Goal: Feedback & Contribution: Submit feedback/report problem

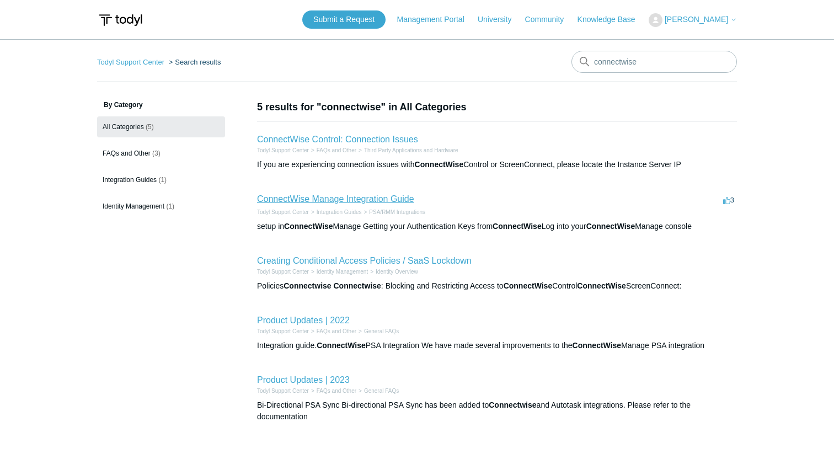
click at [377, 196] on link "ConnectWise Manage Integration Guide" at bounding box center [335, 198] width 157 height 9
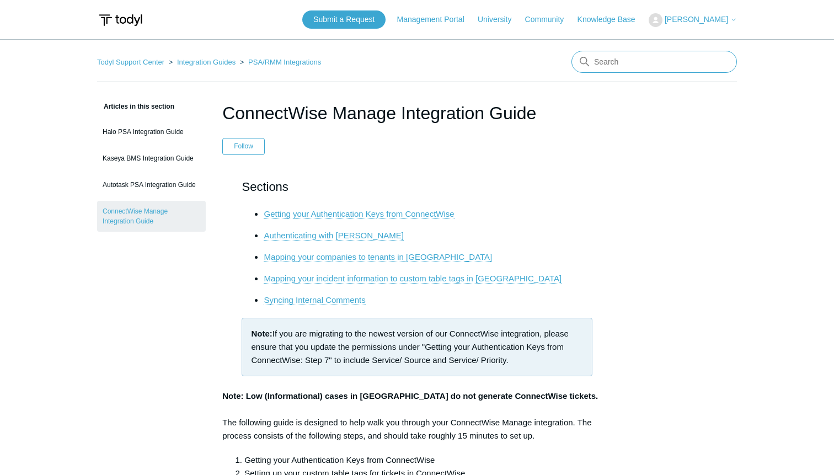
click at [611, 57] on input "Search" at bounding box center [653, 62] width 165 height 22
type input "alert for sgn tunnel"
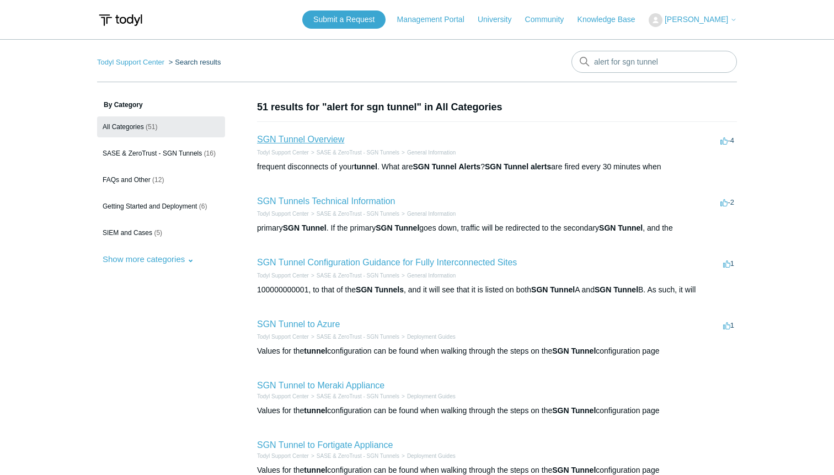
click at [331, 137] on link "SGN Tunnel Overview" at bounding box center [300, 139] width 87 height 9
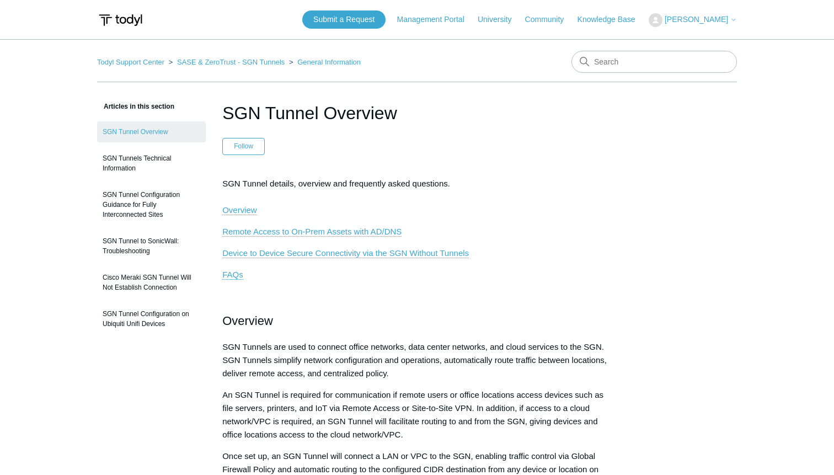
click at [690, 23] on span "[PERSON_NAME]" at bounding box center [695, 19] width 63 height 9
click at [695, 42] on link "My Support Requests" at bounding box center [703, 43] width 108 height 19
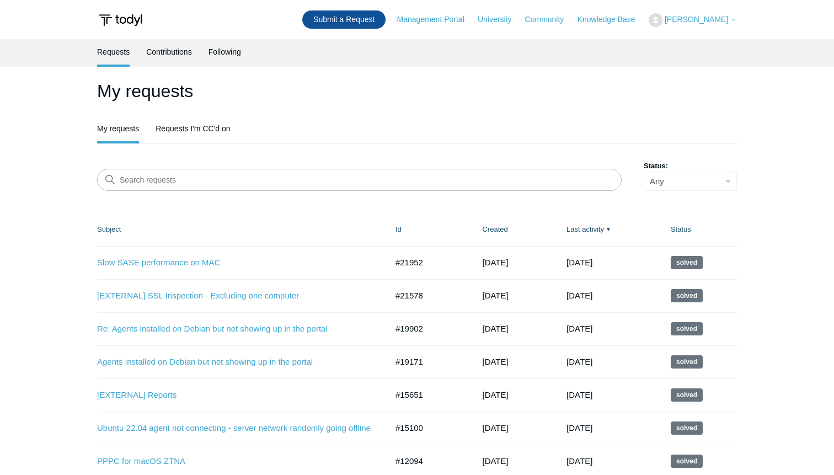
click at [376, 24] on link "Submit a Request" at bounding box center [343, 19] width 83 height 18
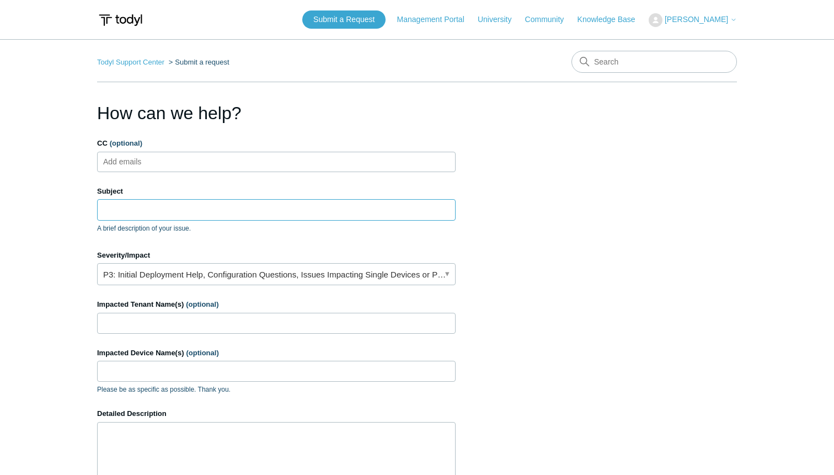
click at [217, 215] on input "Subject" at bounding box center [276, 209] width 358 height 21
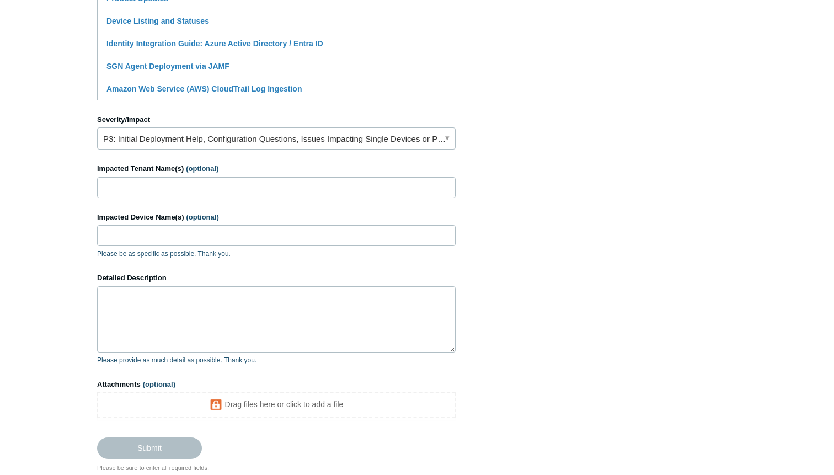
scroll to position [405, 0]
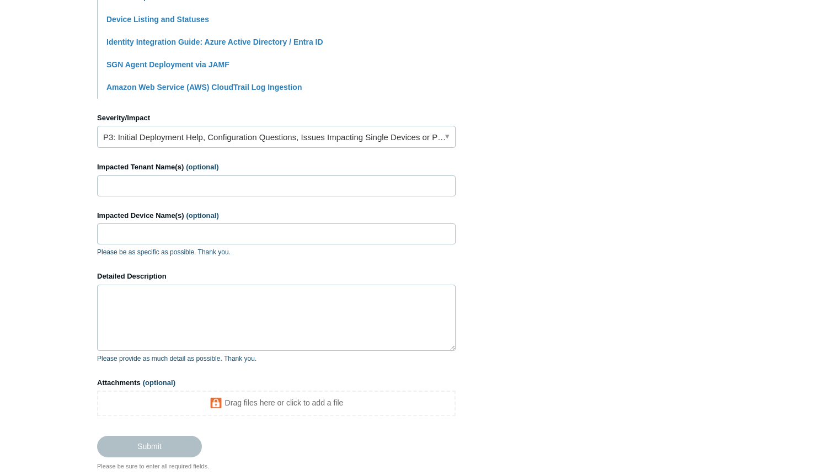
type input "SGN to Sophos keeps going down around midnight, no alerts generated to Connectw…"
click at [250, 184] on input "Impacted Tenant Name(s) (optional)" at bounding box center [276, 185] width 358 height 21
type input "[PERSON_NAME] business systems group"
type input "sgn tunnel"
paste textarea "SGN to Sophos keeps going down around midnight, no alerts generated to Connectw…"
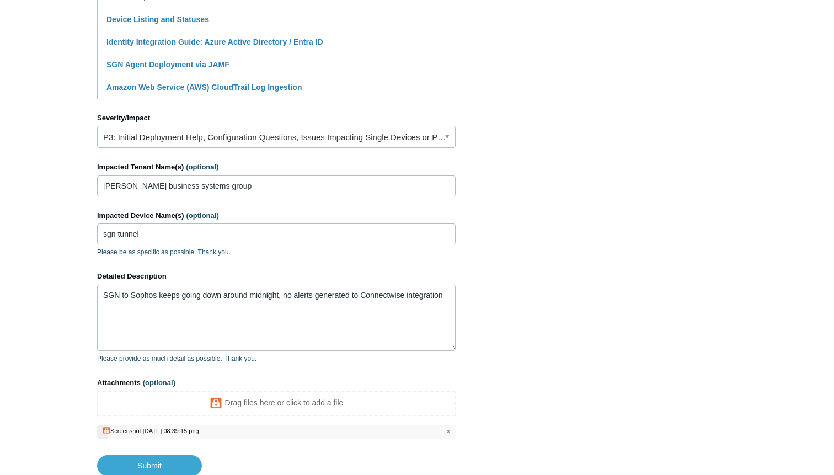
scroll to position [483, 0]
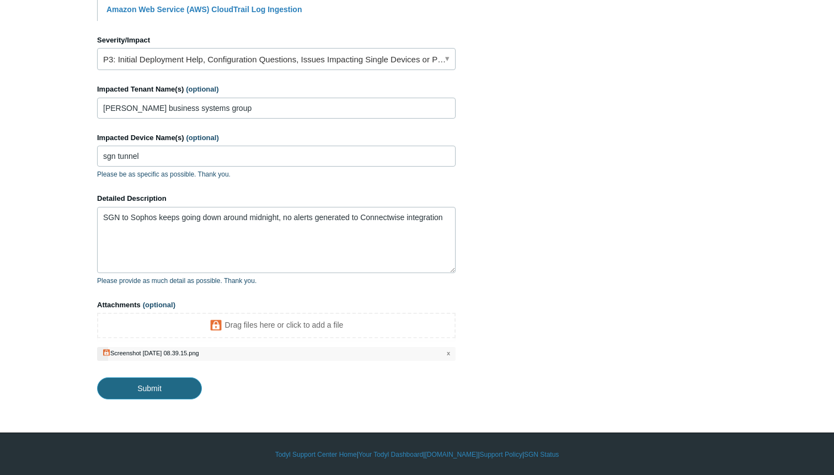
click at [154, 386] on input "Submit" at bounding box center [149, 388] width 105 height 22
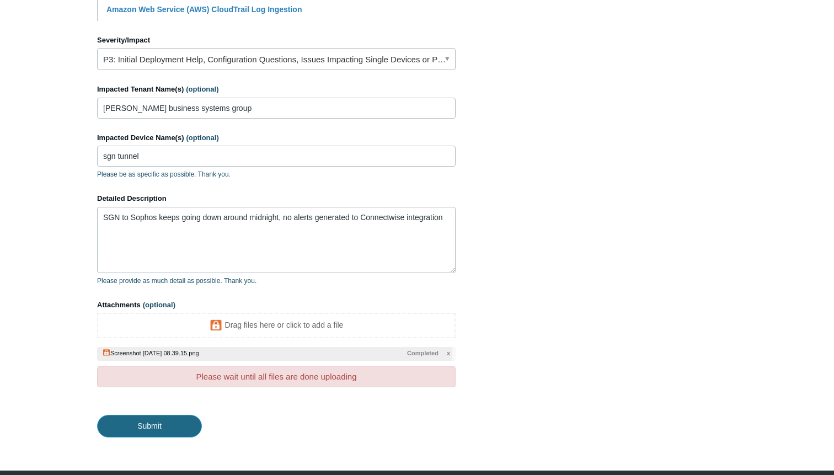
click at [148, 425] on input "Submit" at bounding box center [149, 426] width 105 height 22
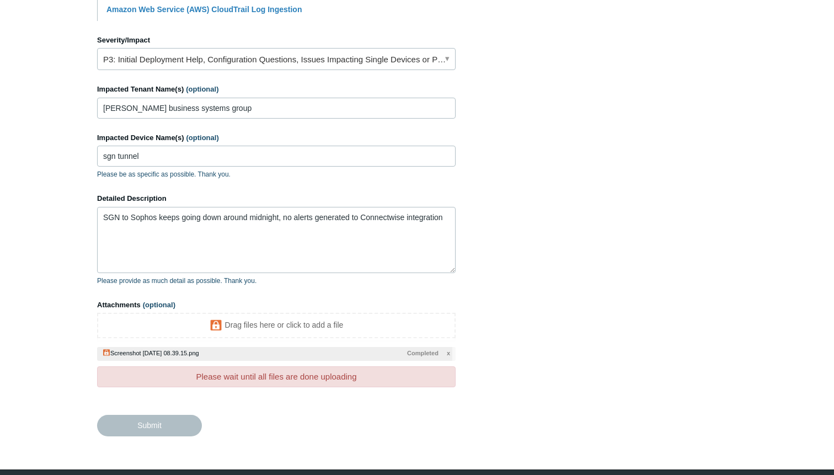
type textarea "SGN to Sophos keeps going down around midnight, no alerts generated to Connectw…"
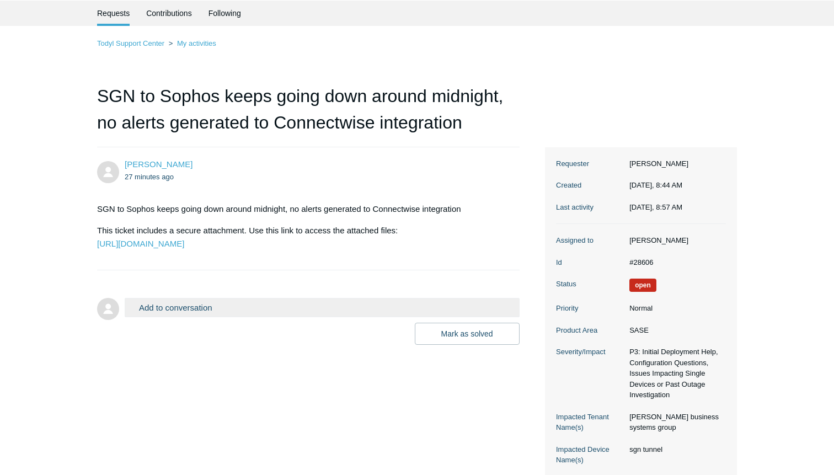
scroll to position [117, 0]
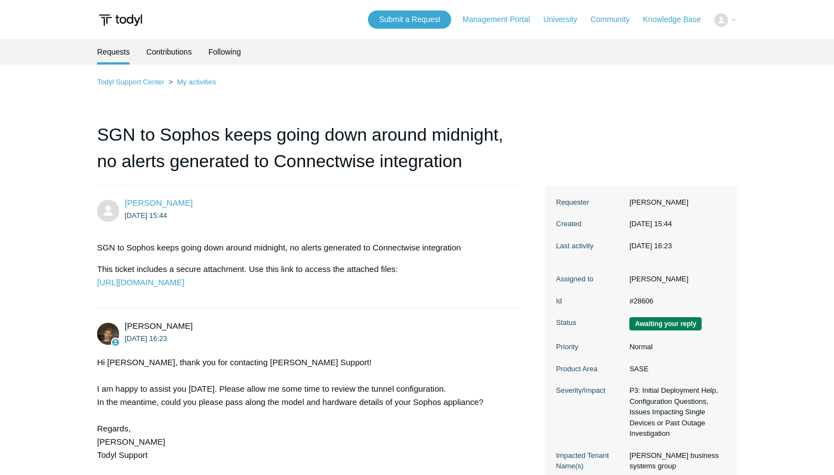
scroll to position [117, 0]
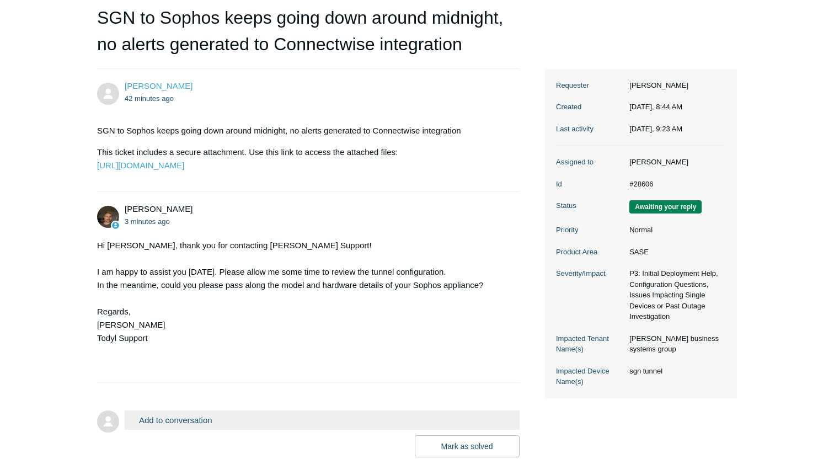
click at [203, 430] on button "Add to conversation" at bounding box center [322, 419] width 395 height 19
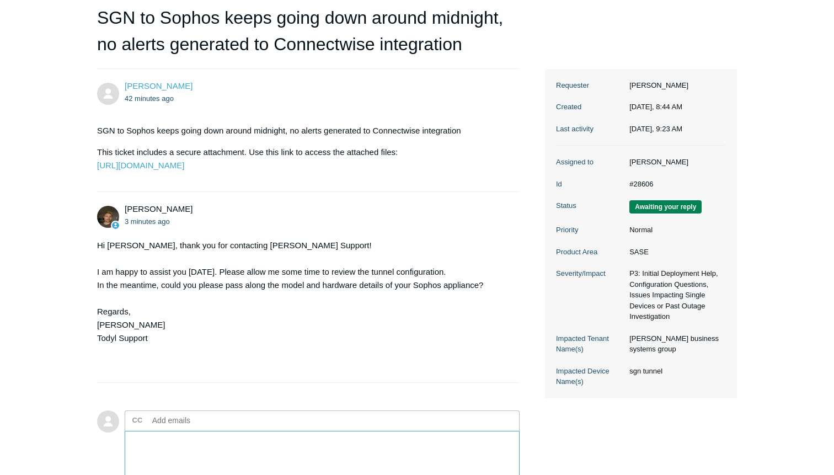
paste textarea "XGS2100 (SFOS 21.5.0 GA-Build171)"
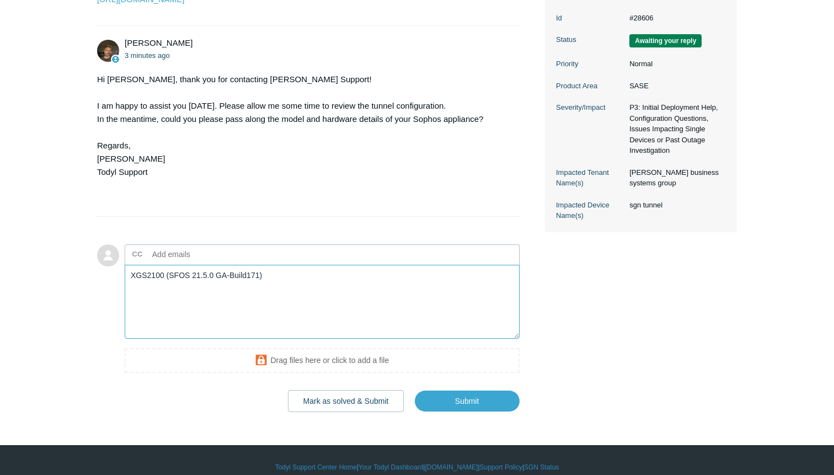
scroll to position [301, 0]
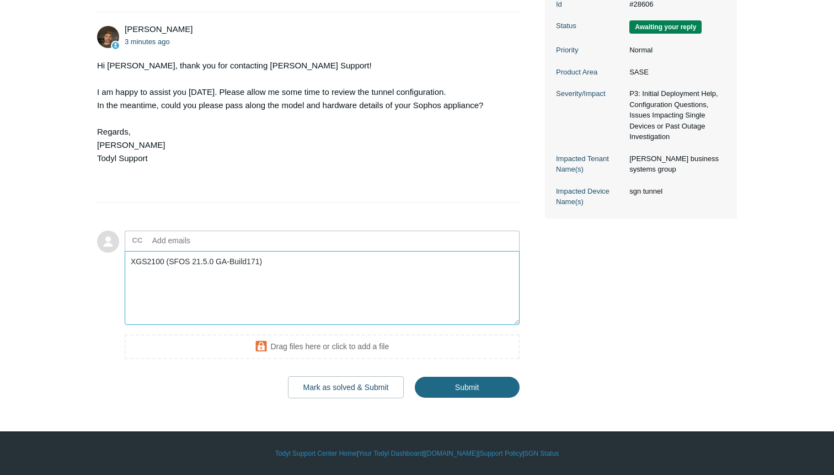
type textarea "XGS2100 (SFOS 21.5.0 GA-Build171)"
click at [463, 398] on input "Submit" at bounding box center [467, 387] width 105 height 22
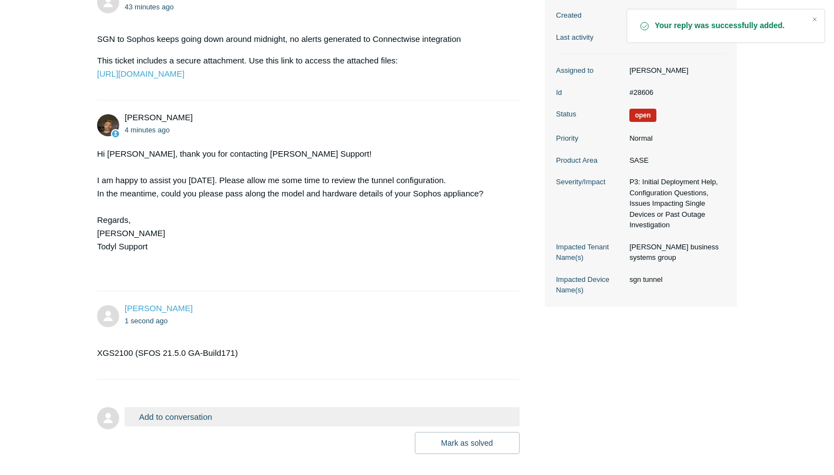
scroll to position [243, 0]
